Goal: Manage account settings

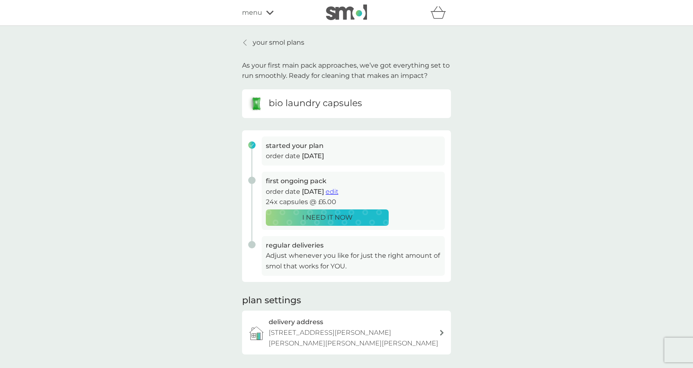
click at [262, 40] on p "your smol plans" at bounding box center [279, 42] width 52 height 11
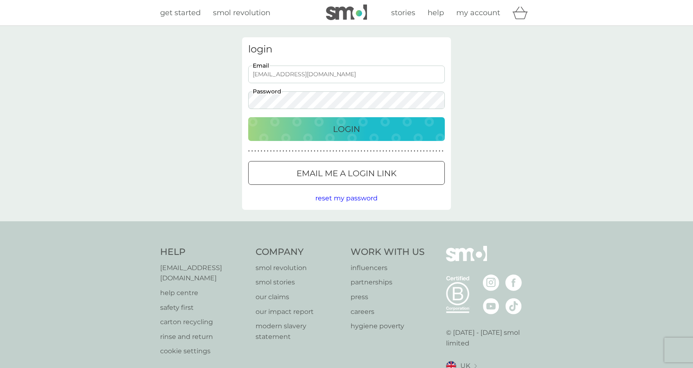
click at [352, 128] on p "Login" at bounding box center [346, 128] width 27 height 13
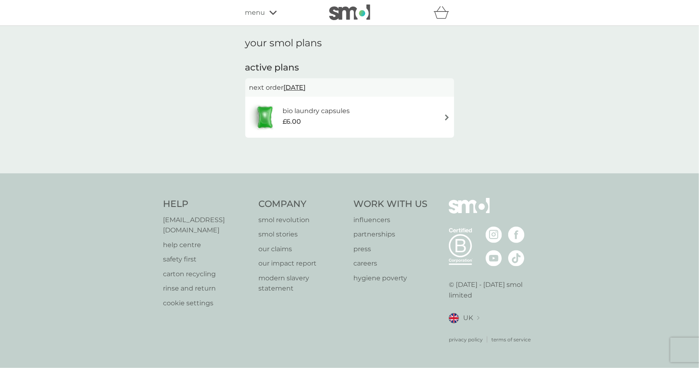
click at [335, 111] on h6 "bio laundry capsules" at bounding box center [315, 111] width 67 height 11
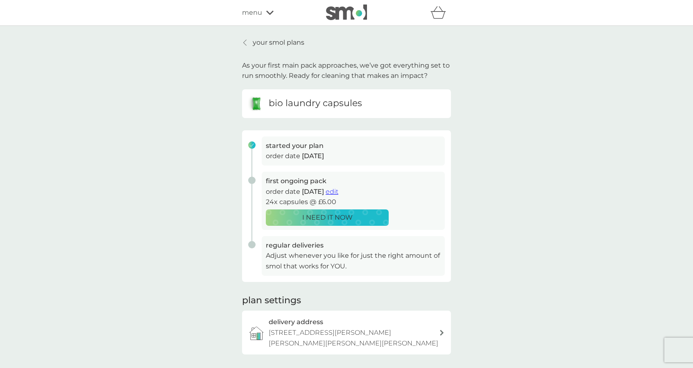
click at [277, 38] on p "your smol plans" at bounding box center [279, 42] width 52 height 11
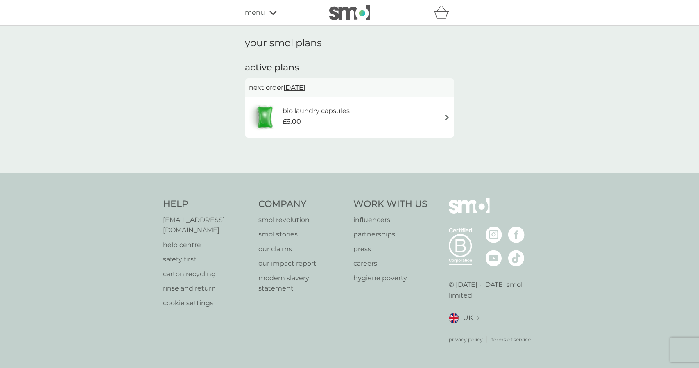
click at [254, 10] on span "menu" at bounding box center [255, 12] width 20 height 11
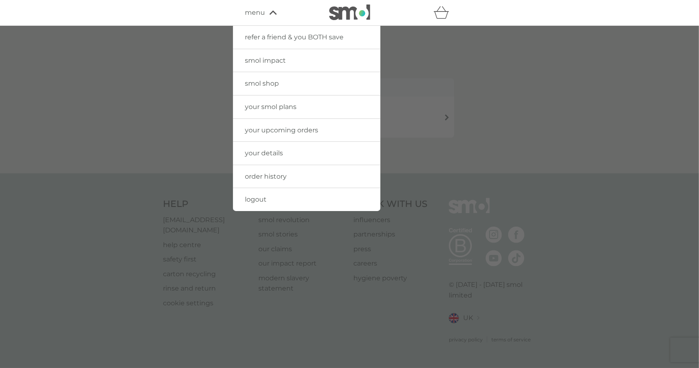
click at [270, 151] on span "your details" at bounding box center [264, 153] width 38 height 8
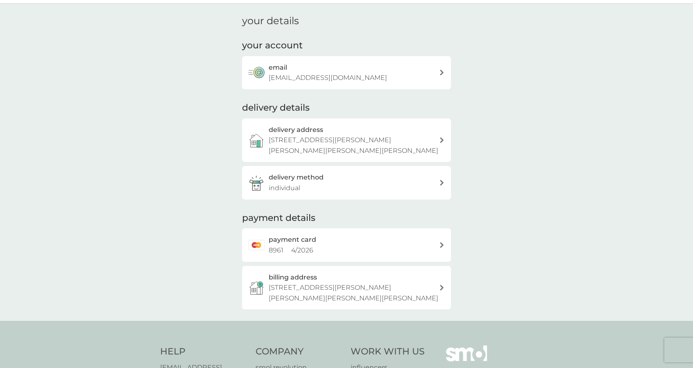
scroll to position [41, 0]
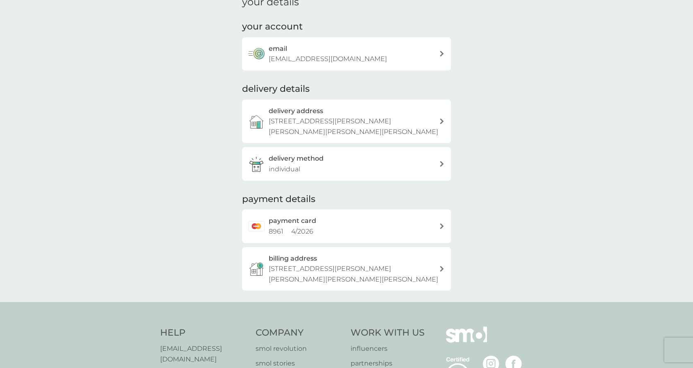
click at [309, 222] on h2 "payment card" at bounding box center [292, 220] width 47 height 11
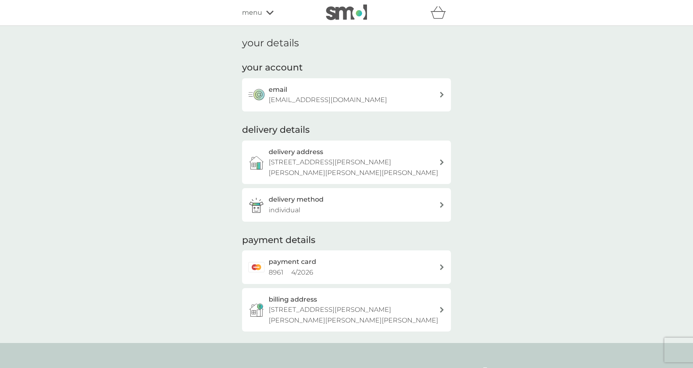
click at [252, 14] on span "menu" at bounding box center [252, 12] width 20 height 11
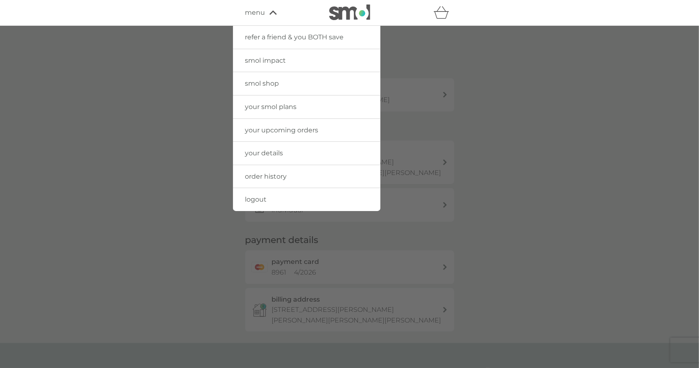
click at [273, 174] on span "order history" at bounding box center [266, 176] width 42 height 8
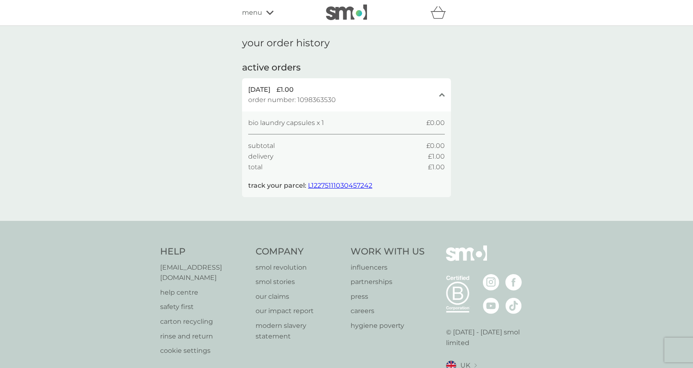
click at [251, 12] on span "menu" at bounding box center [252, 12] width 20 height 11
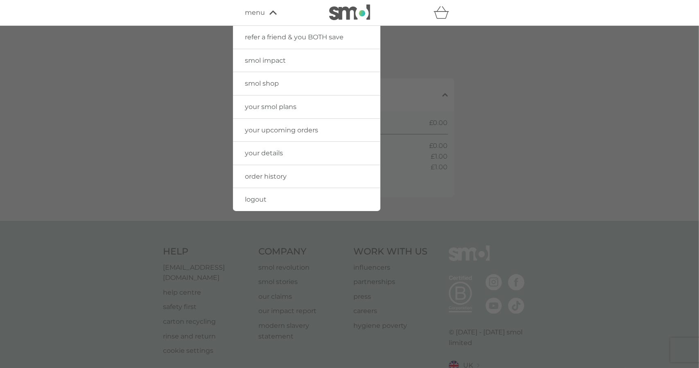
click at [262, 151] on span "your details" at bounding box center [264, 153] width 38 height 8
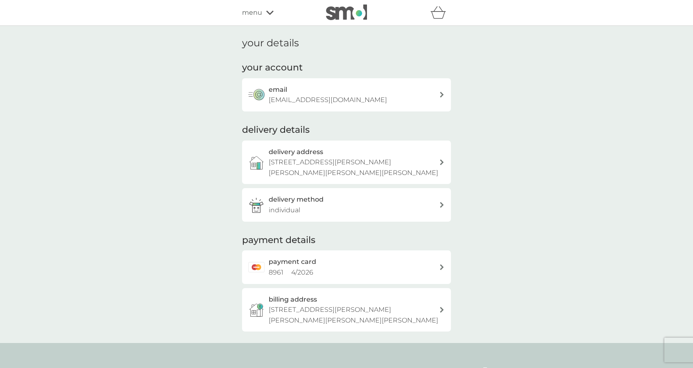
click at [251, 14] on span "menu" at bounding box center [252, 12] width 20 height 11
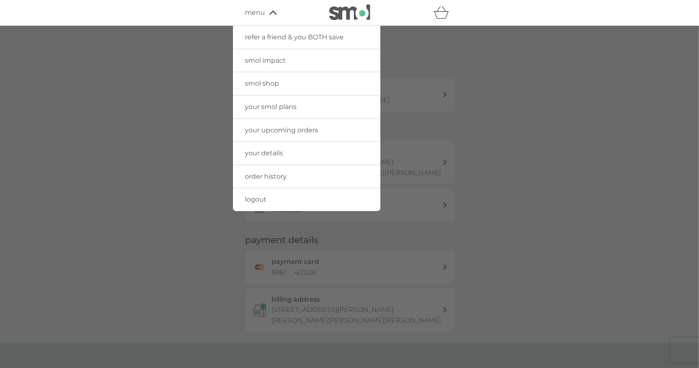
click at [251, 126] on span "your upcoming orders" at bounding box center [281, 130] width 73 height 8
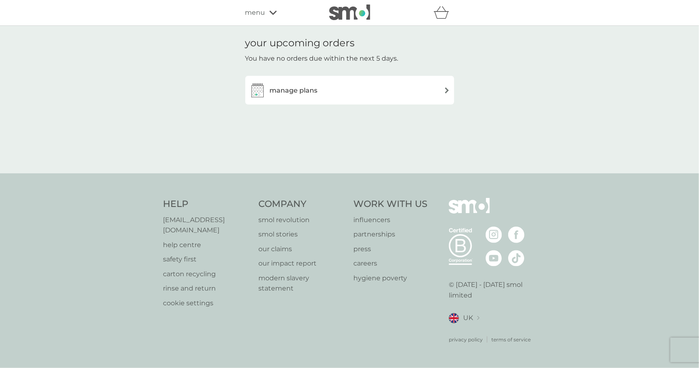
click at [287, 91] on h3 "manage plans" at bounding box center [294, 90] width 48 height 11
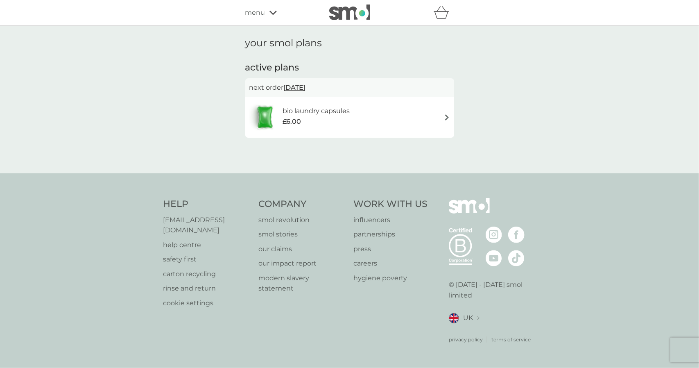
click at [310, 111] on h6 "bio laundry capsules" at bounding box center [315, 111] width 67 height 11
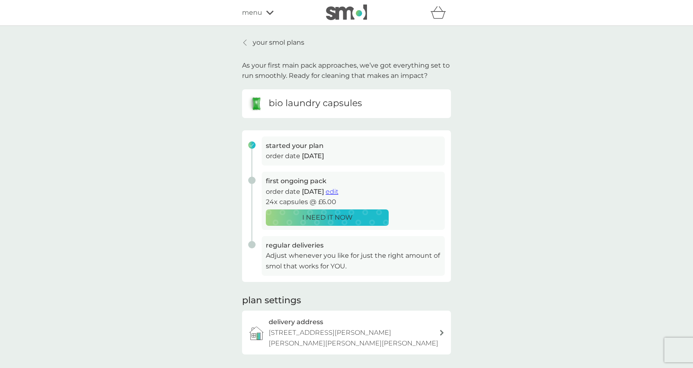
click at [280, 40] on p "your smol plans" at bounding box center [279, 42] width 52 height 11
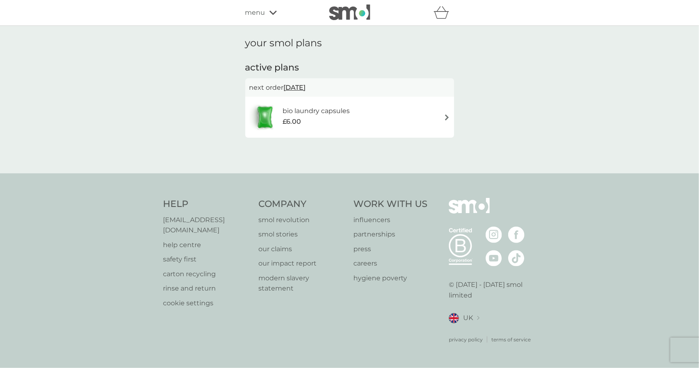
click at [343, 110] on h6 "bio laundry capsules" at bounding box center [315, 111] width 67 height 11
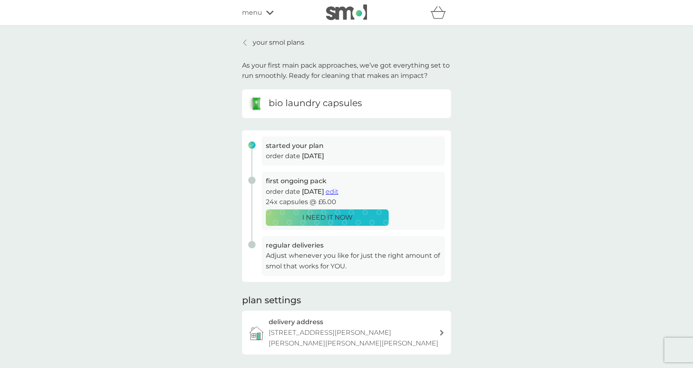
click at [253, 10] on span "menu" at bounding box center [252, 12] width 20 height 11
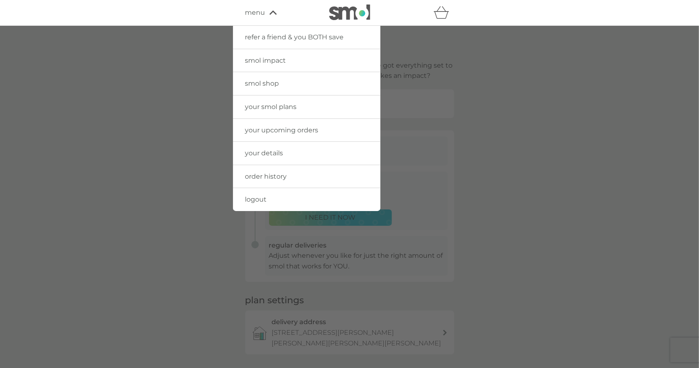
click at [270, 126] on span "your upcoming orders" at bounding box center [281, 130] width 73 height 8
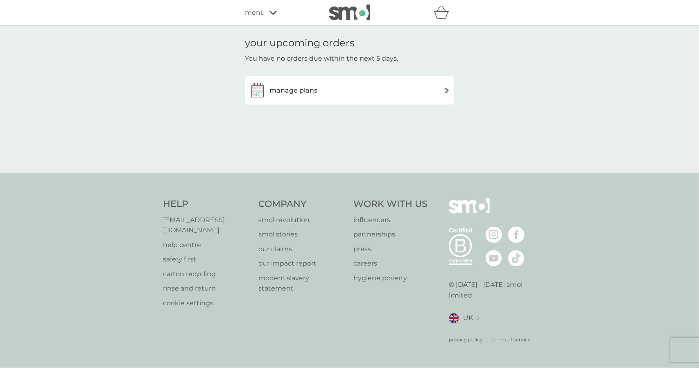
click at [294, 86] on h3 "manage plans" at bounding box center [294, 90] width 48 height 11
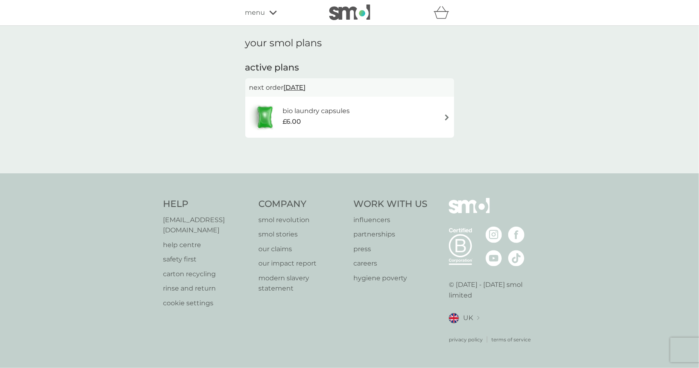
click at [306, 88] on span "[DATE]" at bounding box center [295, 87] width 22 height 16
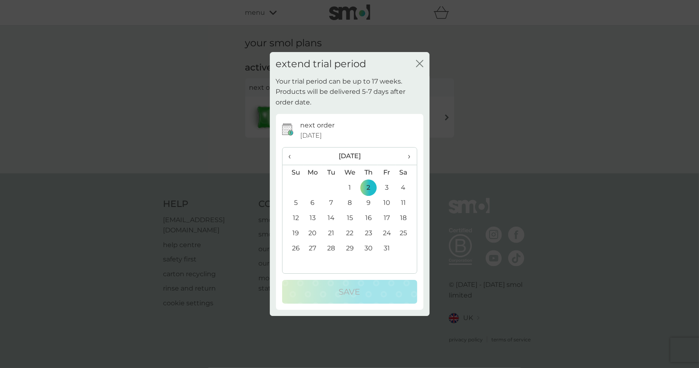
click at [420, 63] on icon "close" at bounding box center [421, 63] width 3 height 7
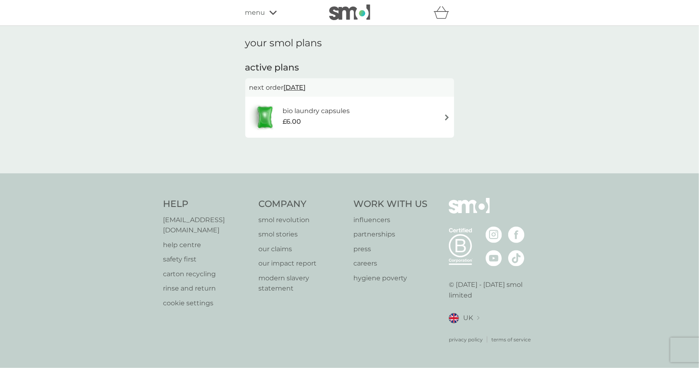
click at [253, 14] on span "menu" at bounding box center [255, 12] width 20 height 11
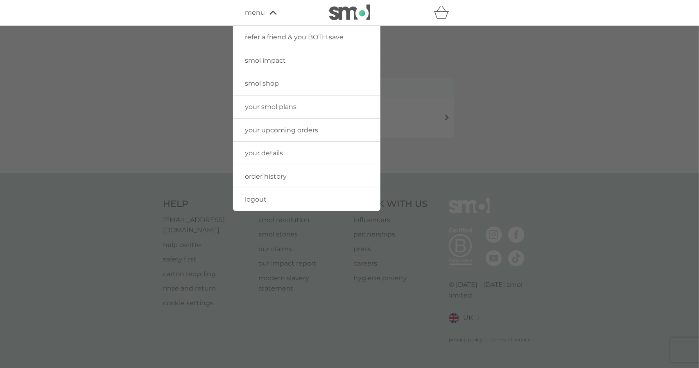
click at [277, 36] on span "refer a friend & you BOTH save" at bounding box center [294, 37] width 99 height 8
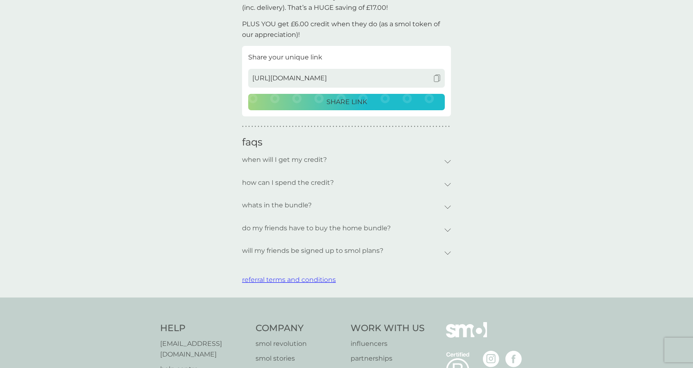
scroll to position [246, 0]
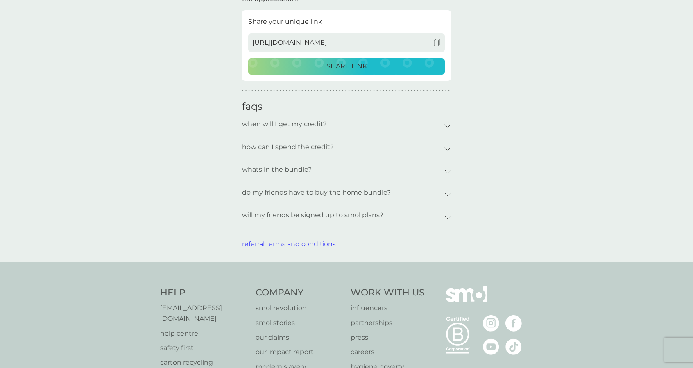
click at [445, 190] on div "do my friends have to buy the home bundle?" at bounding box center [346, 194] width 209 height 23
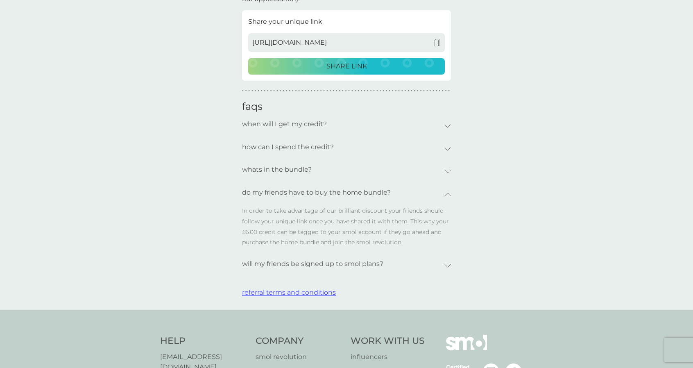
click at [445, 262] on div "will my friends be signed up to smol plans?" at bounding box center [346, 265] width 209 height 23
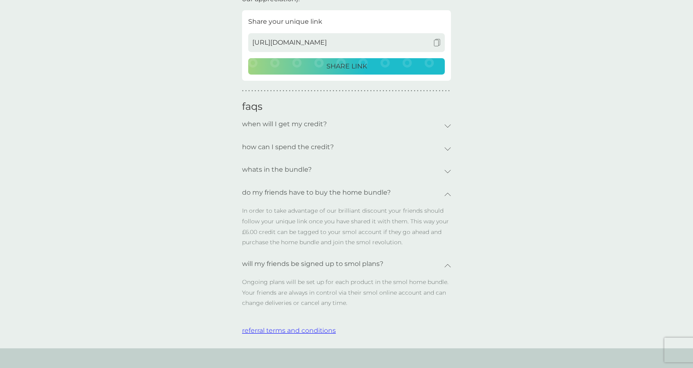
click at [445, 149] on icon at bounding box center [448, 148] width 6 height 3
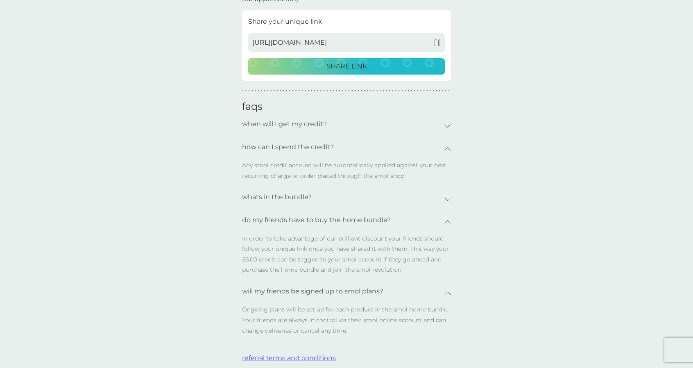
click at [449, 123] on div "when will I get my credit?" at bounding box center [346, 126] width 209 height 23
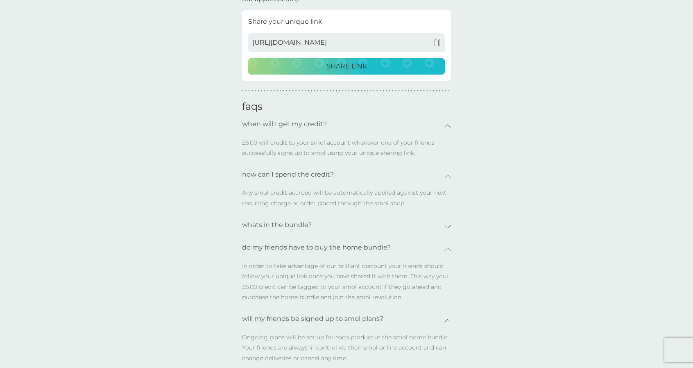
click at [449, 222] on div "whats in the bundle?" at bounding box center [346, 226] width 209 height 23
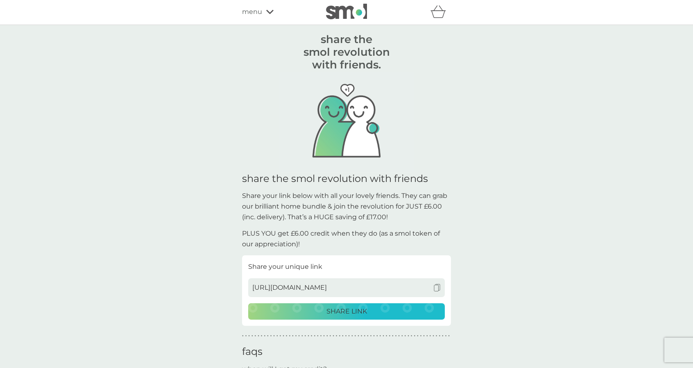
scroll to position [0, 0]
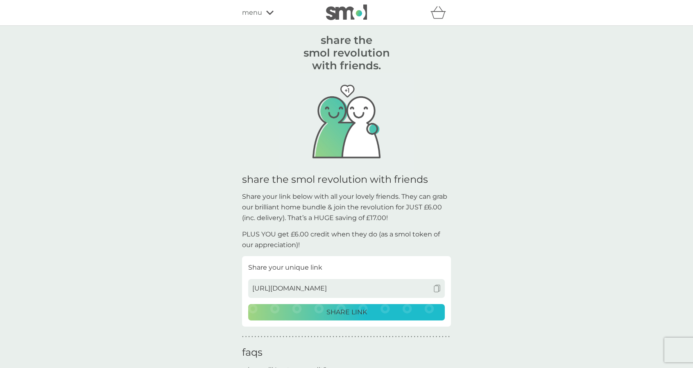
click at [251, 12] on span "menu" at bounding box center [252, 12] width 20 height 11
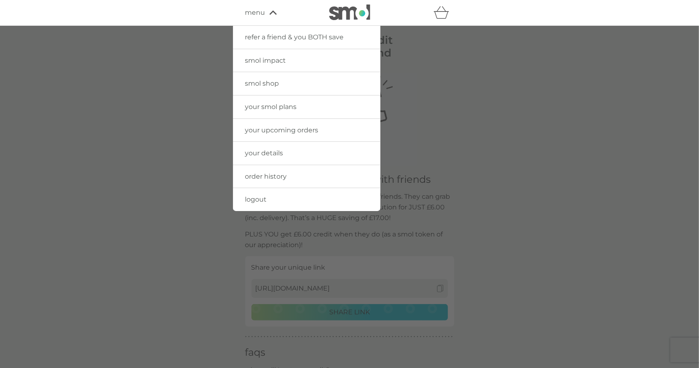
click at [264, 152] on span "your details" at bounding box center [264, 153] width 38 height 8
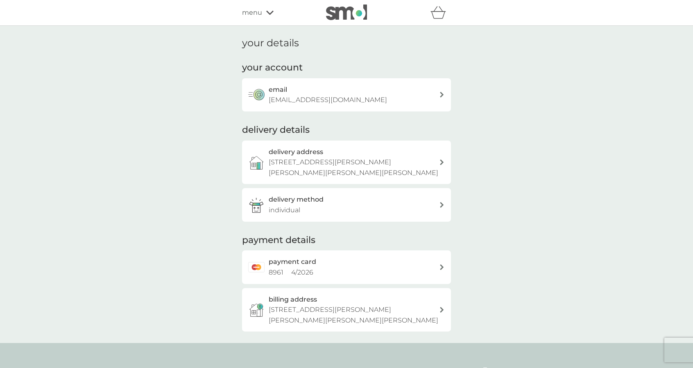
click at [340, 259] on div "payment card 8961 4 / 2026" at bounding box center [354, 266] width 170 height 21
click at [341, 267] on div "payment card 8961 4 / 2026" at bounding box center [354, 266] width 170 height 21
